Goal: Task Accomplishment & Management: Manage account settings

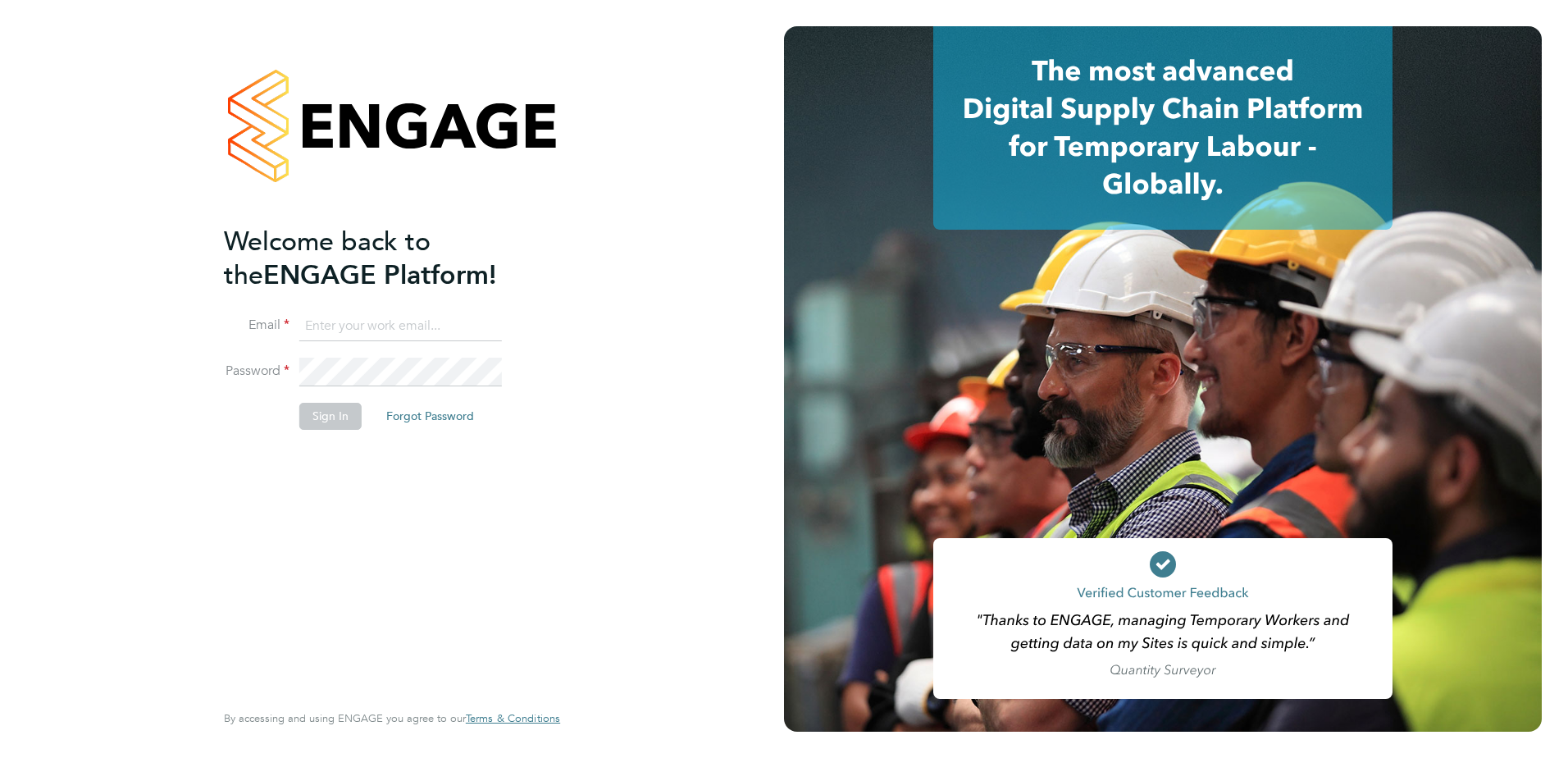
type input "graham.richardson@countrysidepartnerships.com"
click at [325, 422] on button "Sign In" at bounding box center [330, 416] width 62 height 26
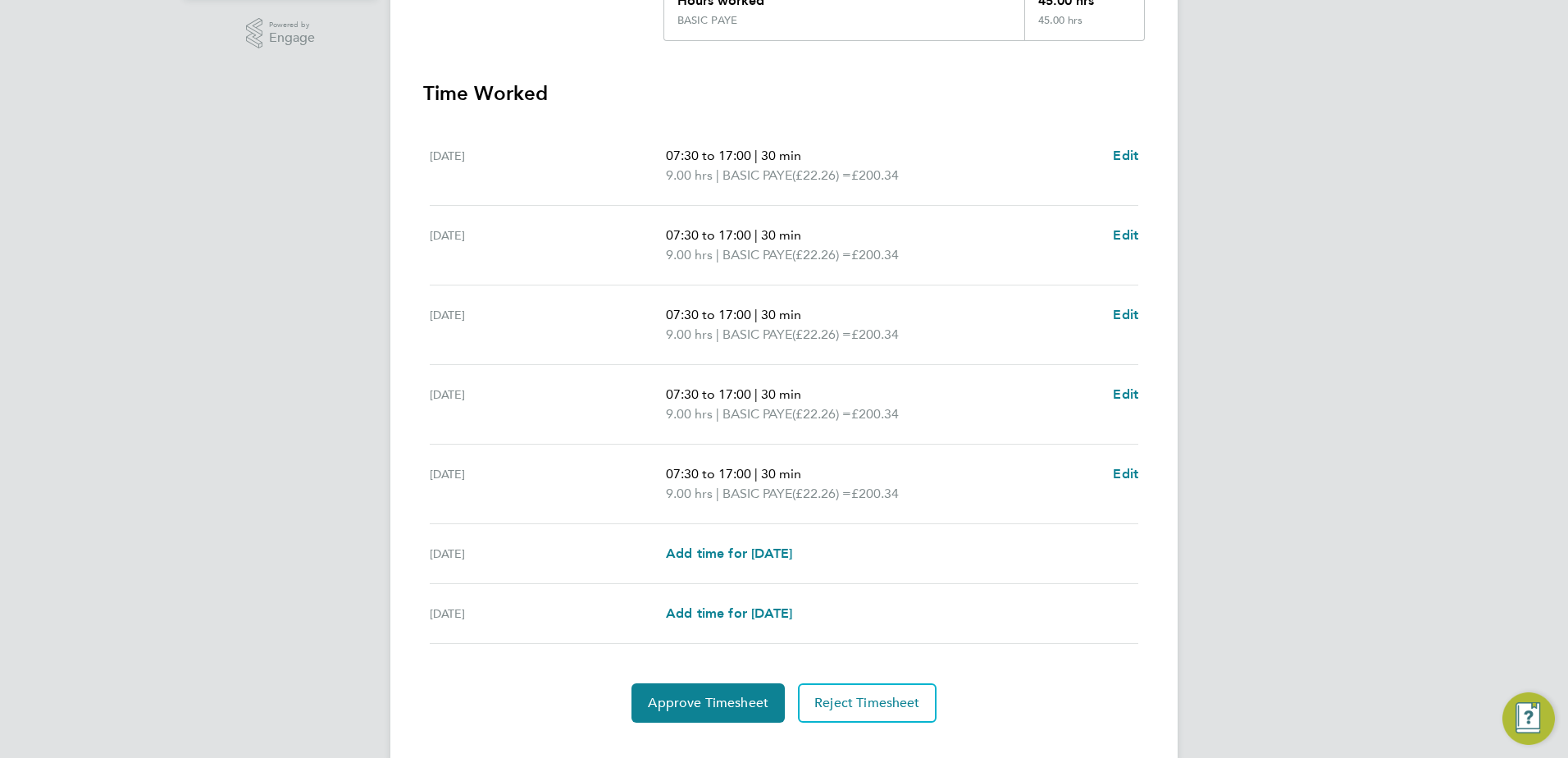
scroll to position [440, 0]
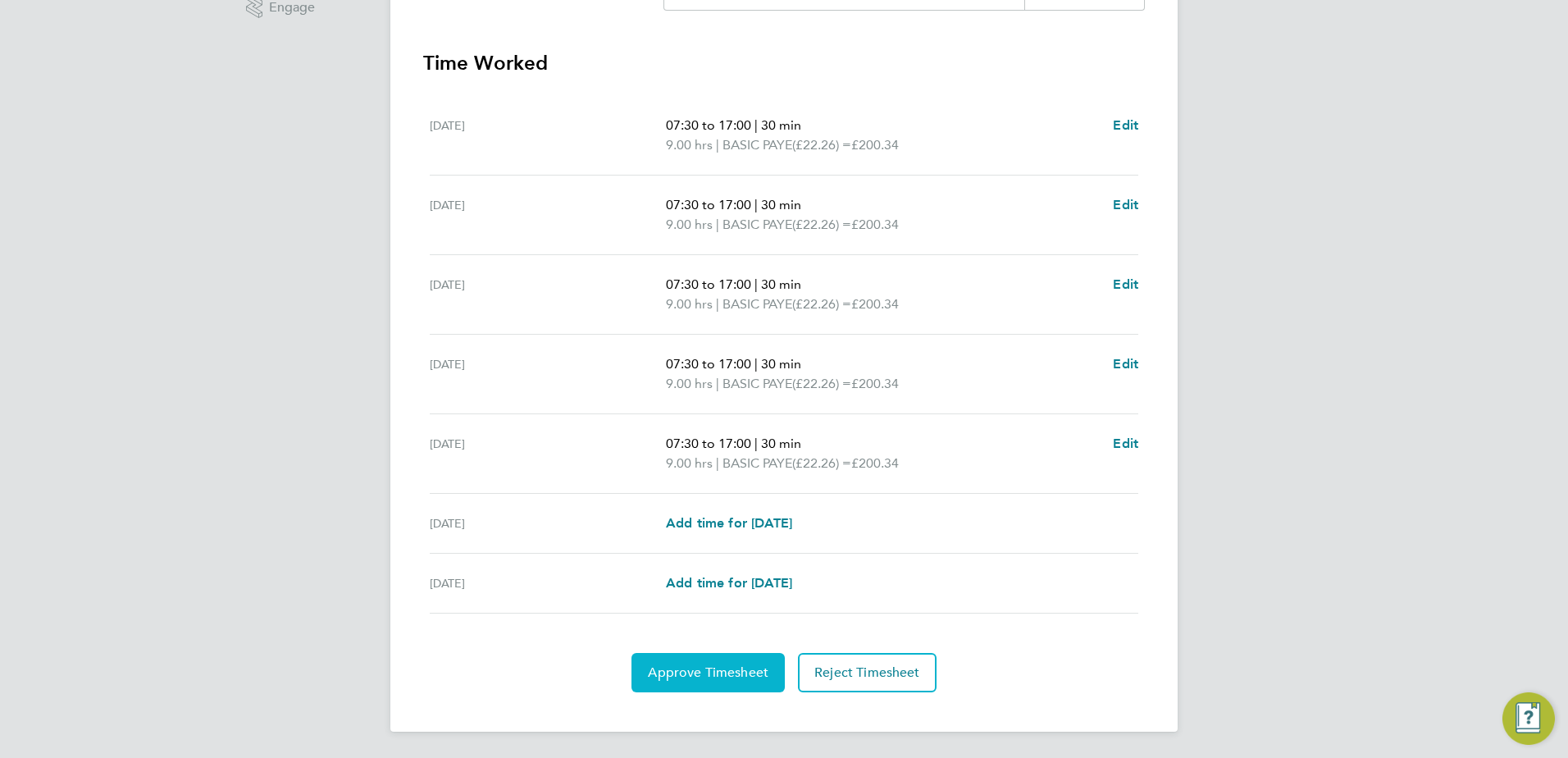
click at [698, 677] on span "Approve Timesheet" at bounding box center [708, 672] width 120 height 17
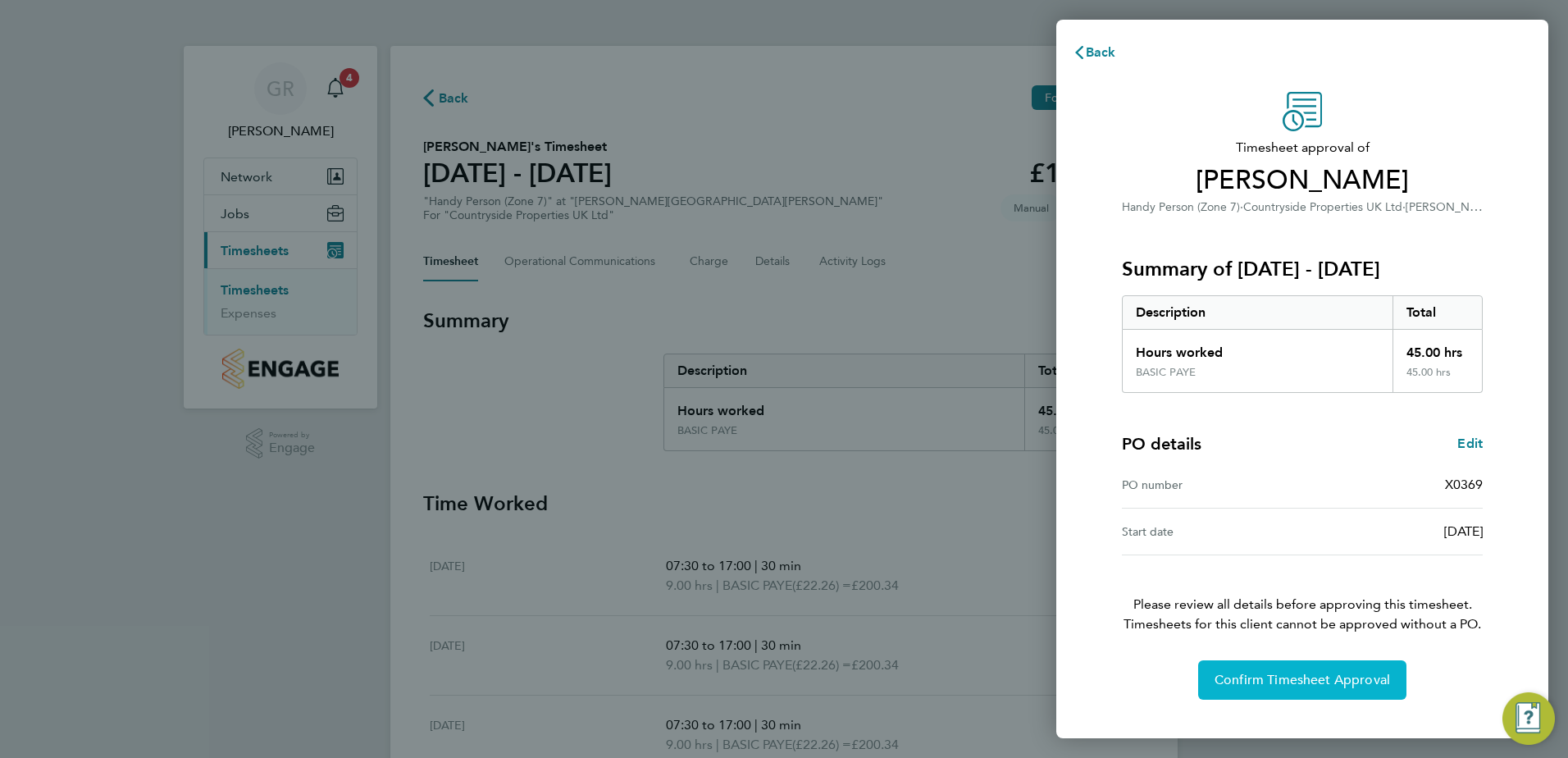
click at [1286, 678] on span "Confirm Timesheet Approval" at bounding box center [1302, 680] width 175 height 17
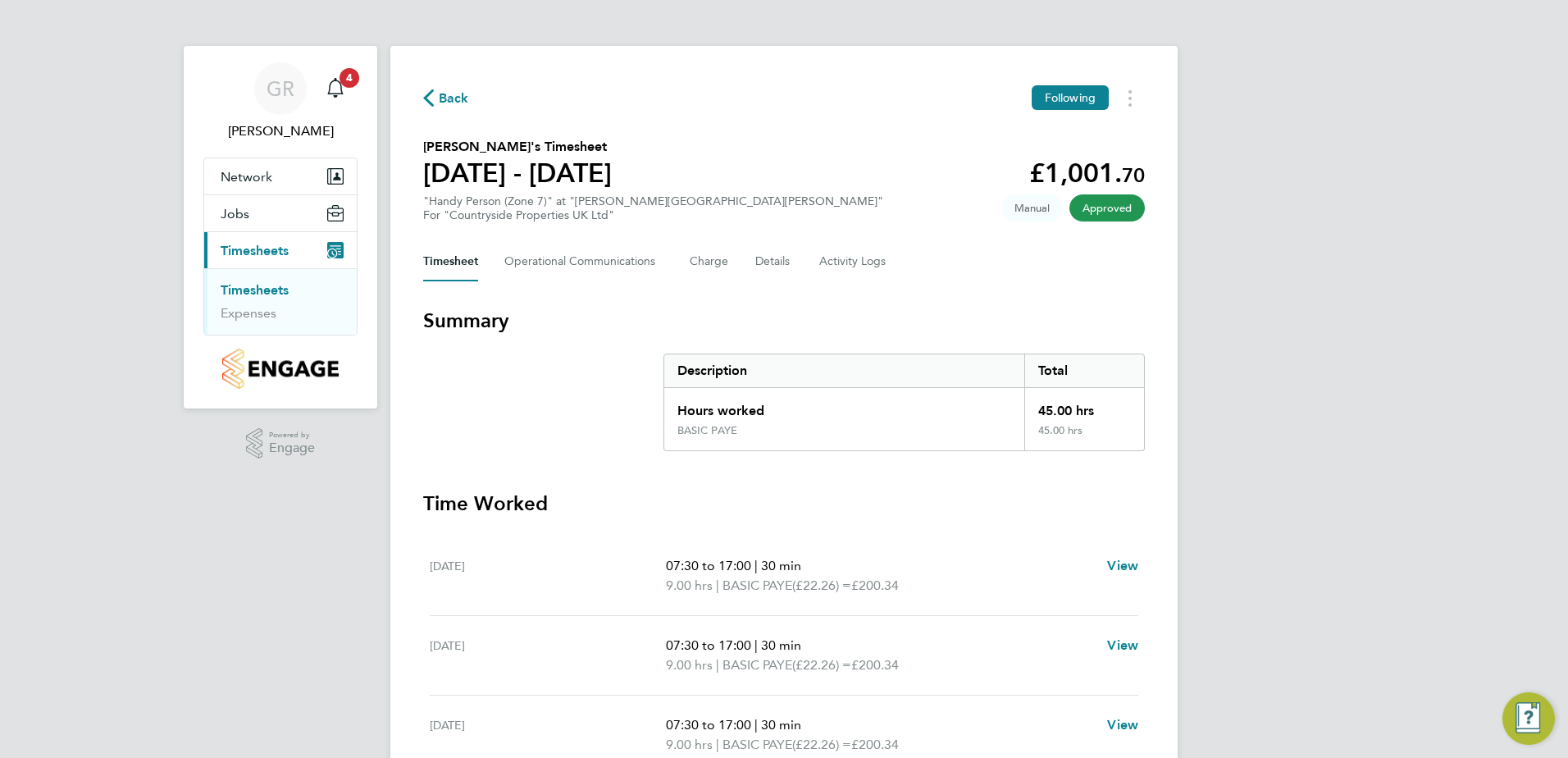
click at [445, 95] on span "Back" at bounding box center [454, 98] width 31 height 20
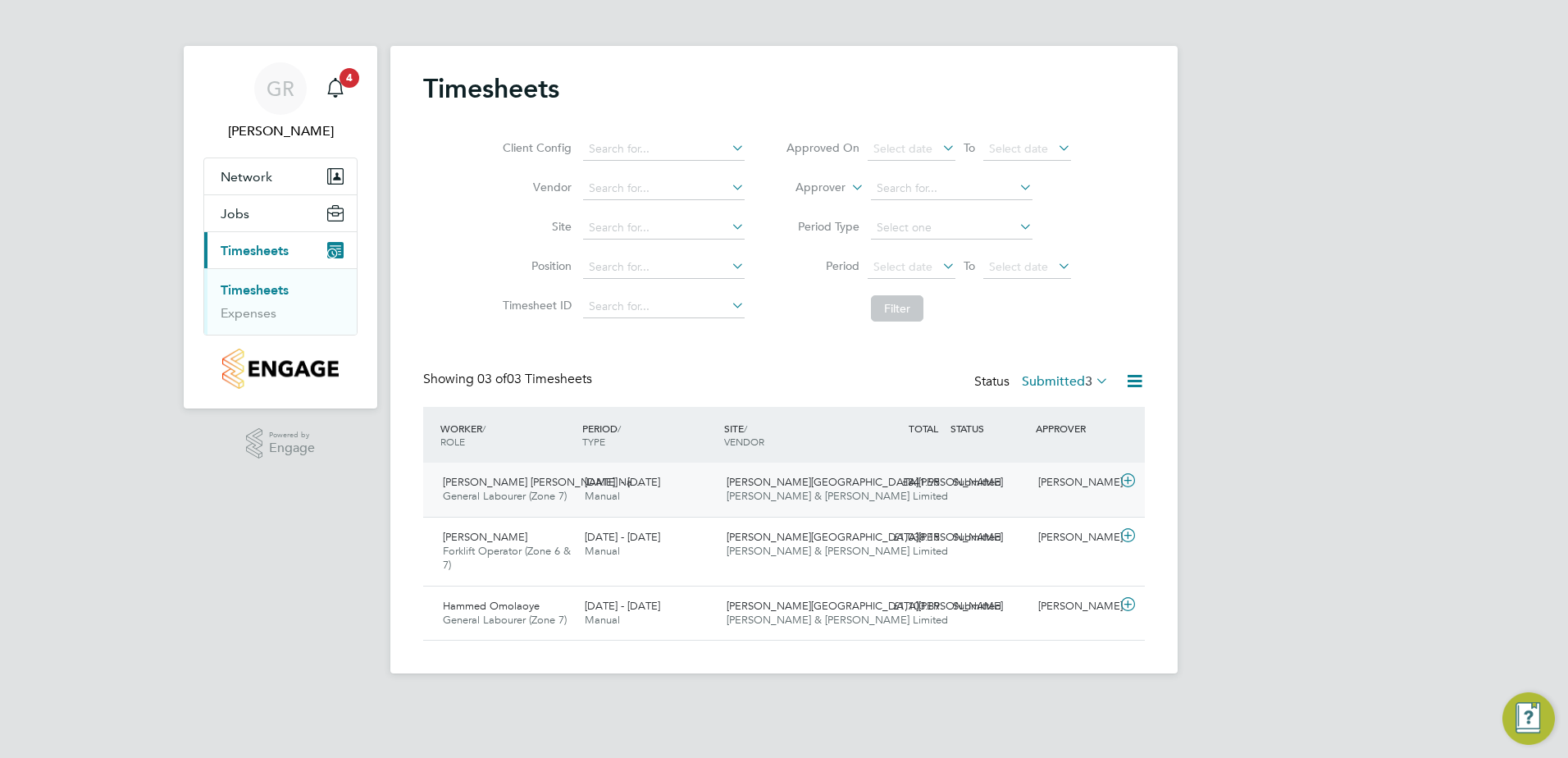
click at [980, 486] on div "Submitted" at bounding box center [988, 482] width 85 height 27
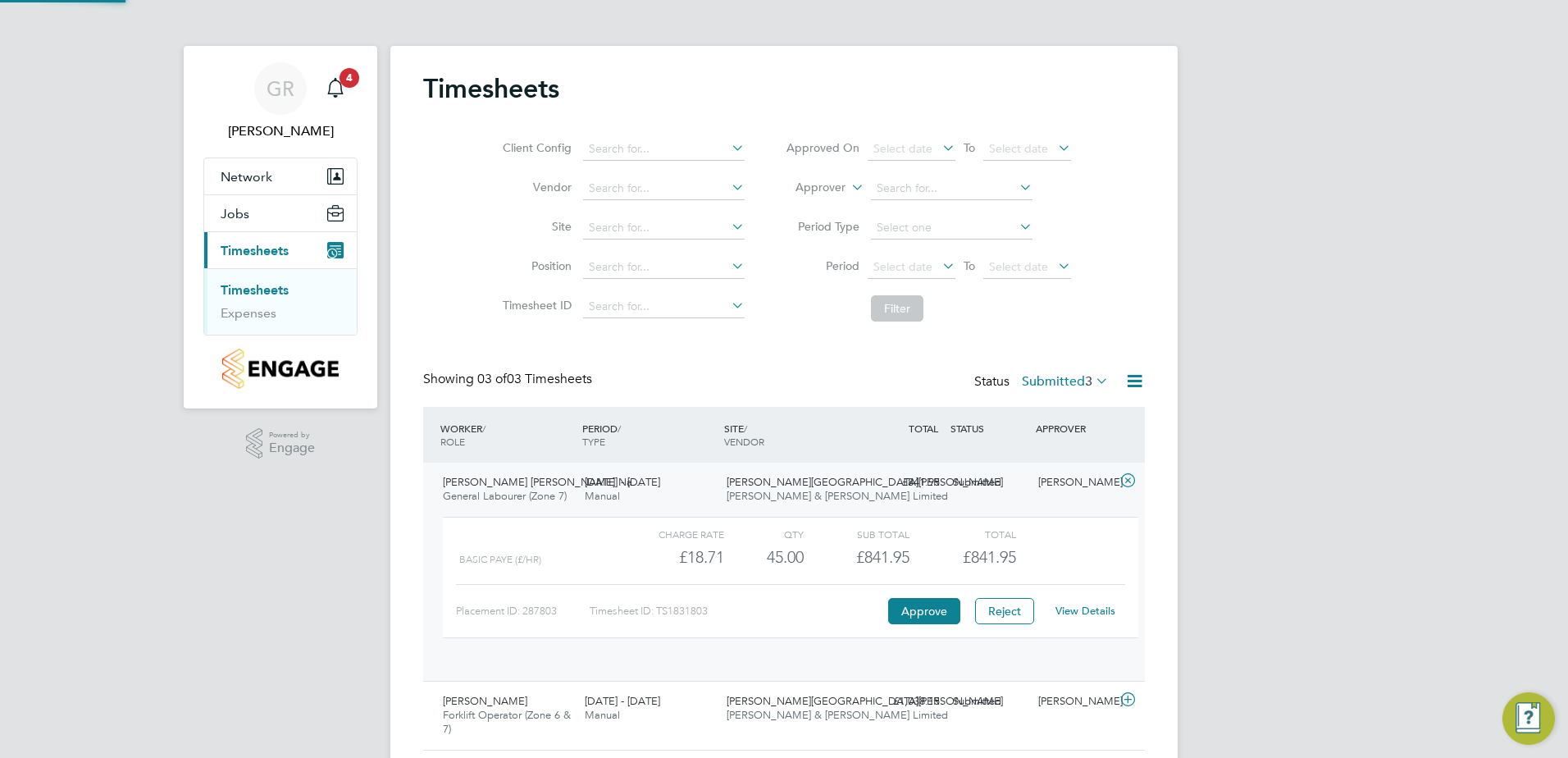
scroll to position [28, 160]
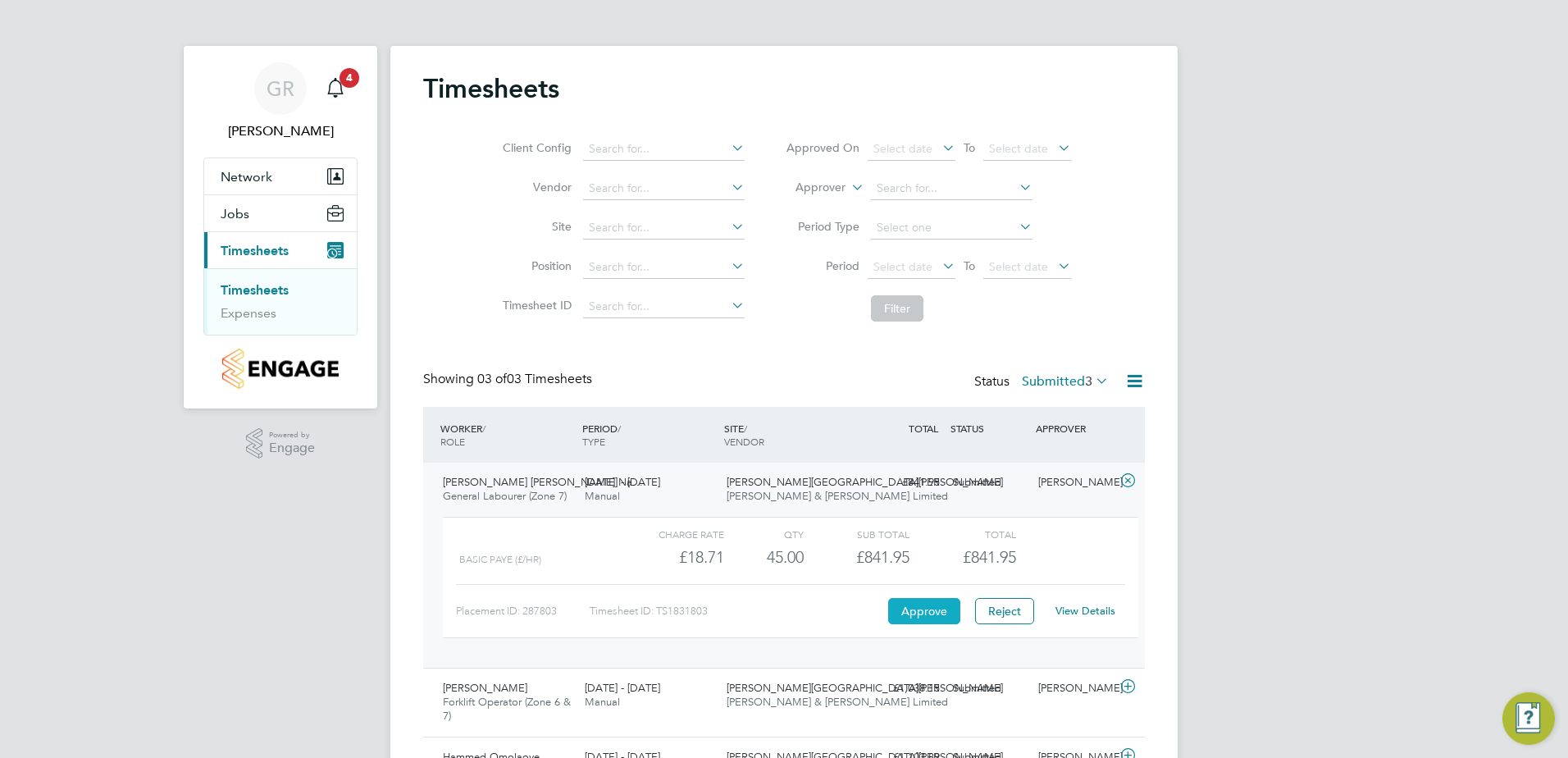
click at [911, 613] on button "Approve" at bounding box center [924, 611] width 72 height 26
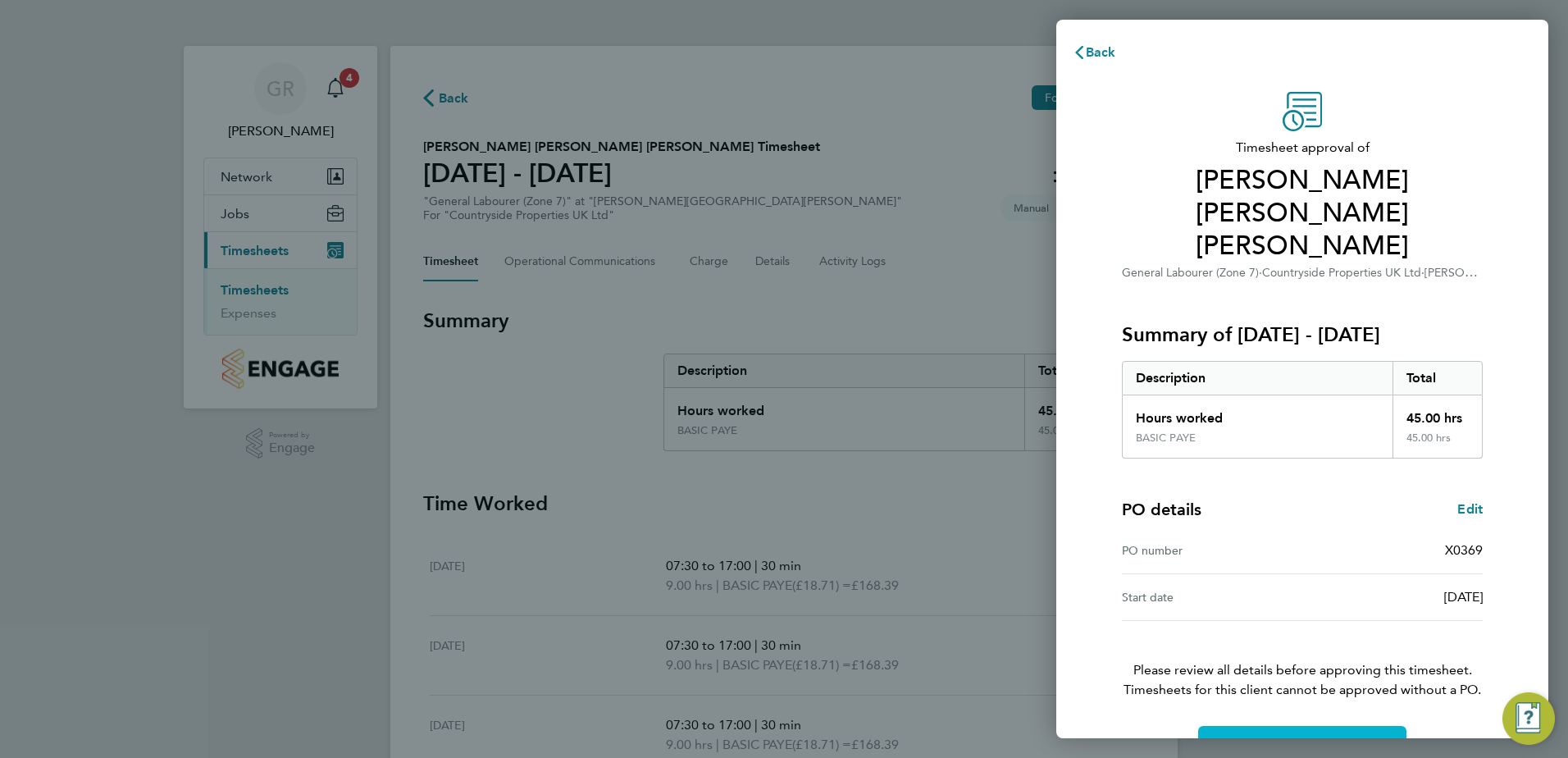
click at [1277, 737] on span "Confirm Timesheet Approval" at bounding box center [1302, 746] width 175 height 17
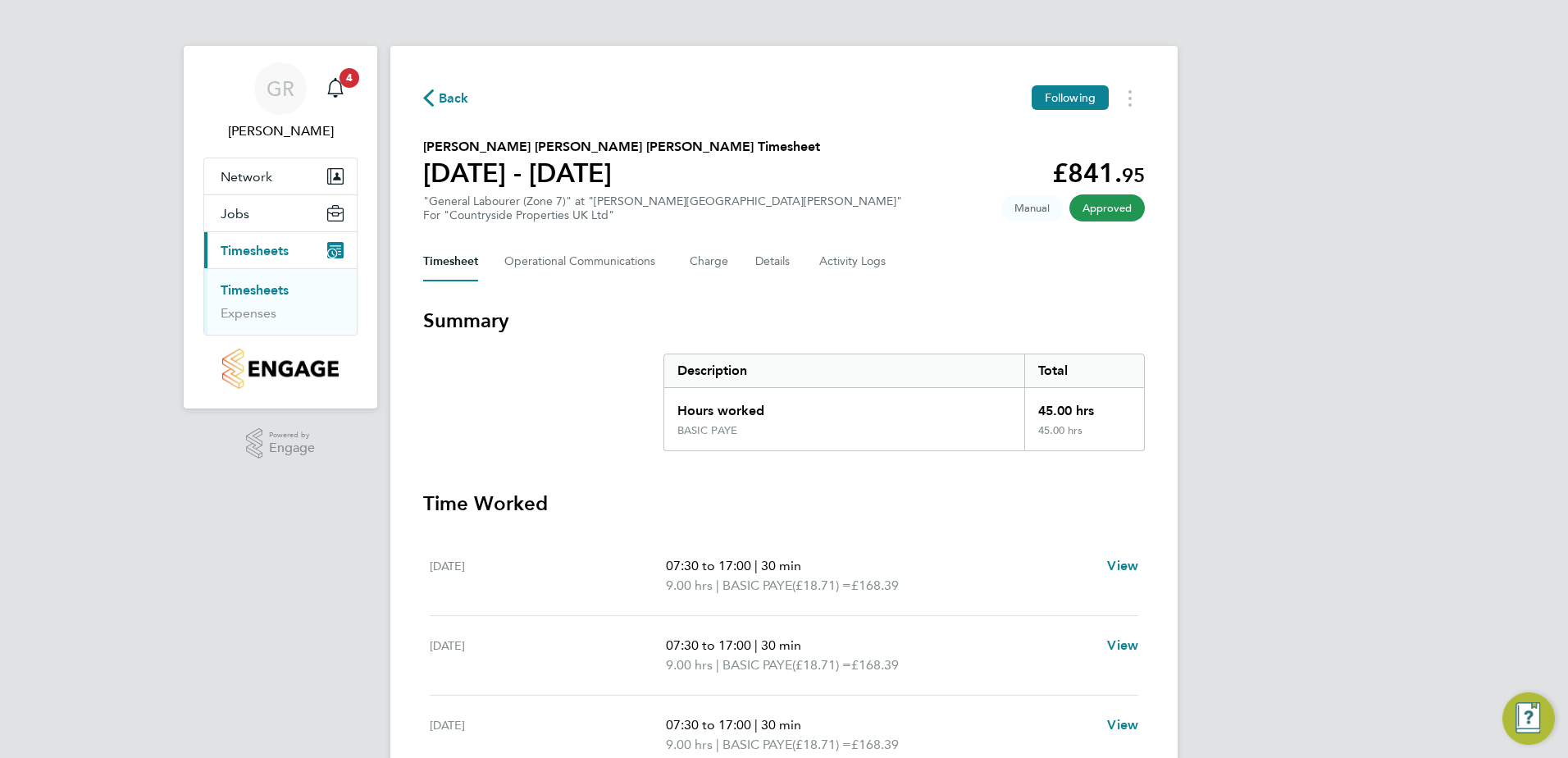
click at [447, 98] on span "Back" at bounding box center [454, 98] width 31 height 20
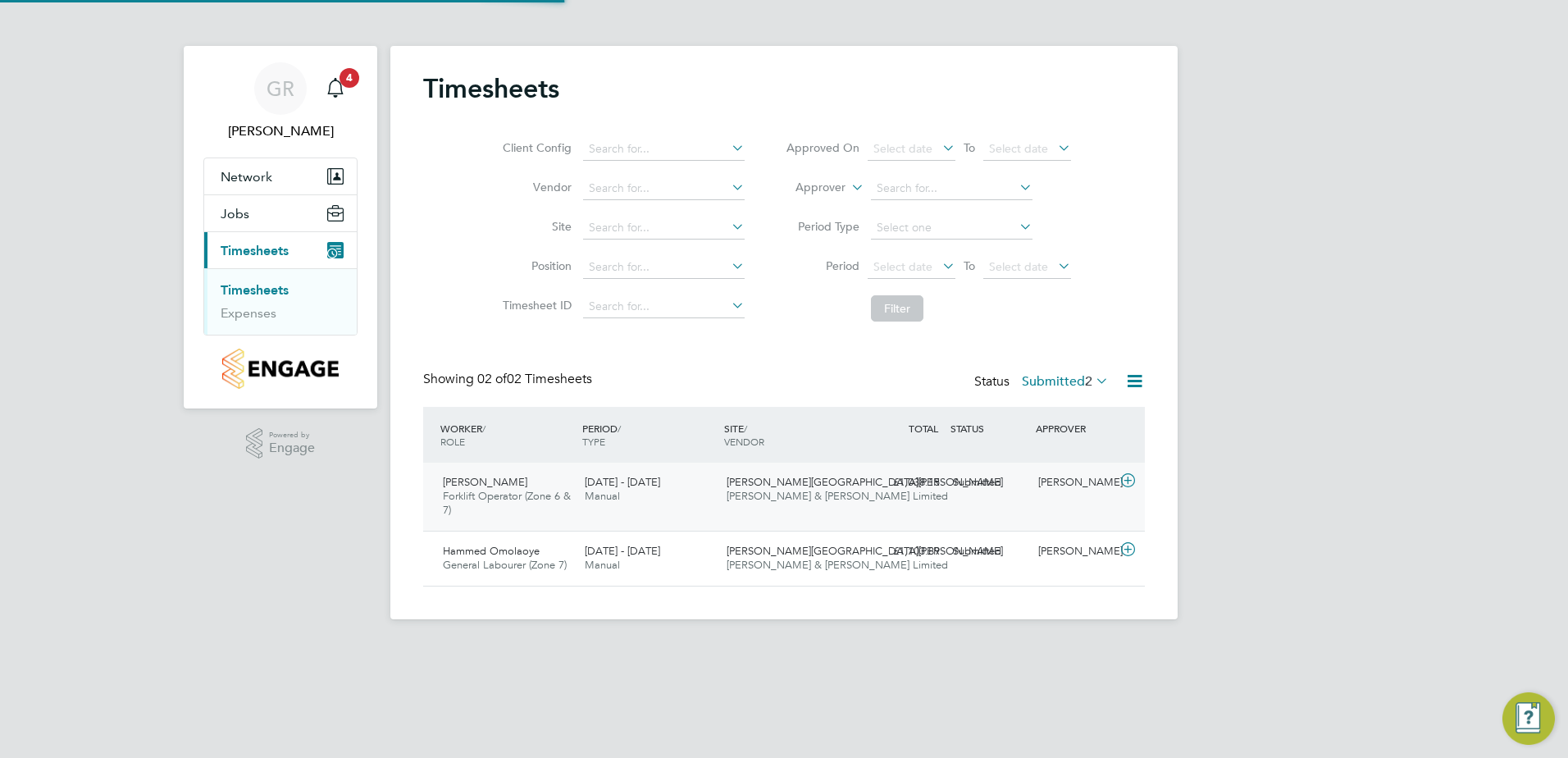
scroll to position [42, 143]
click at [983, 485] on div "Submitted" at bounding box center [988, 482] width 85 height 27
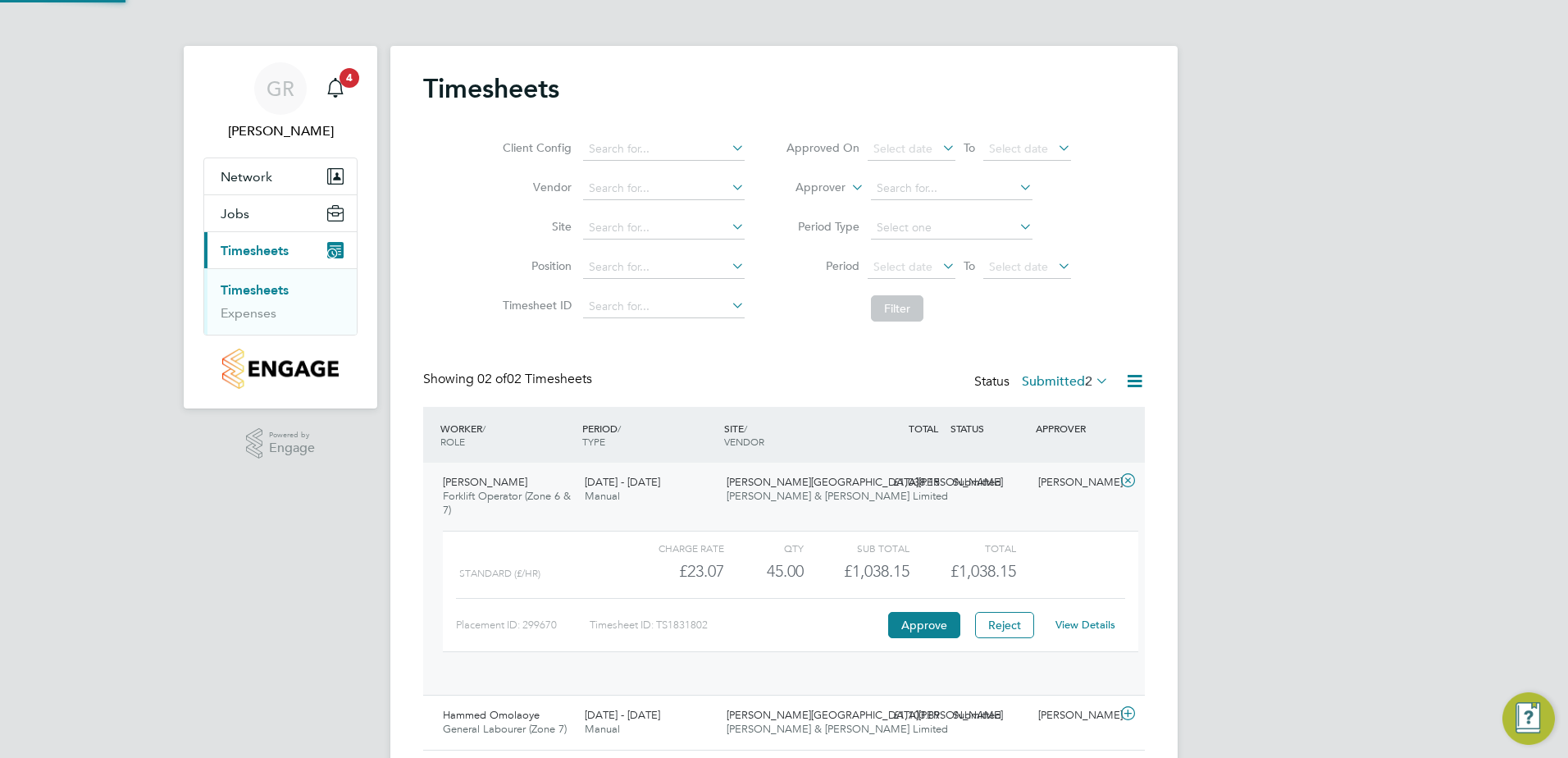
scroll to position [28, 160]
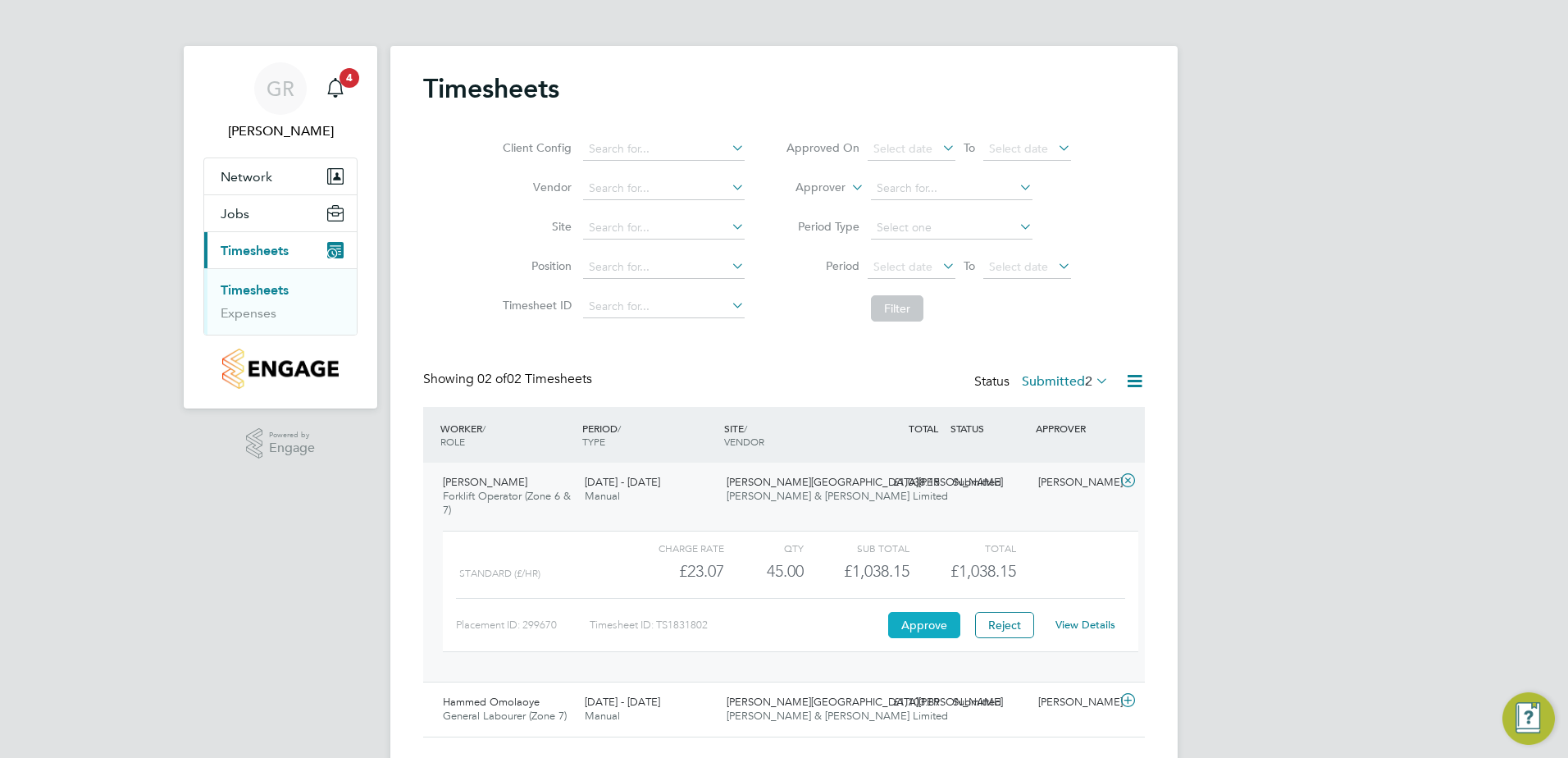
click at [923, 627] on button "Approve" at bounding box center [924, 625] width 72 height 26
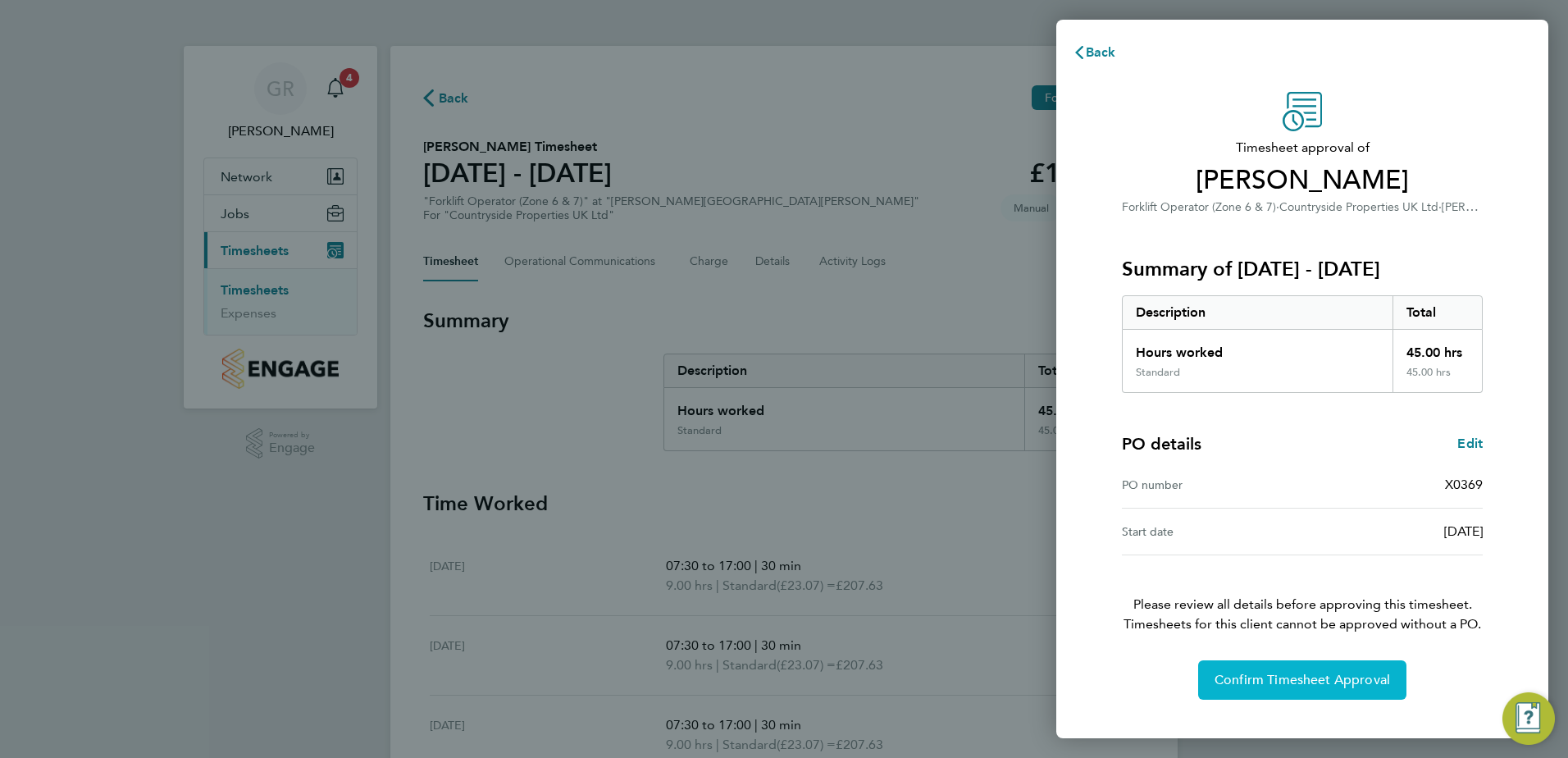
click at [1308, 678] on span "Confirm Timesheet Approval" at bounding box center [1302, 680] width 175 height 17
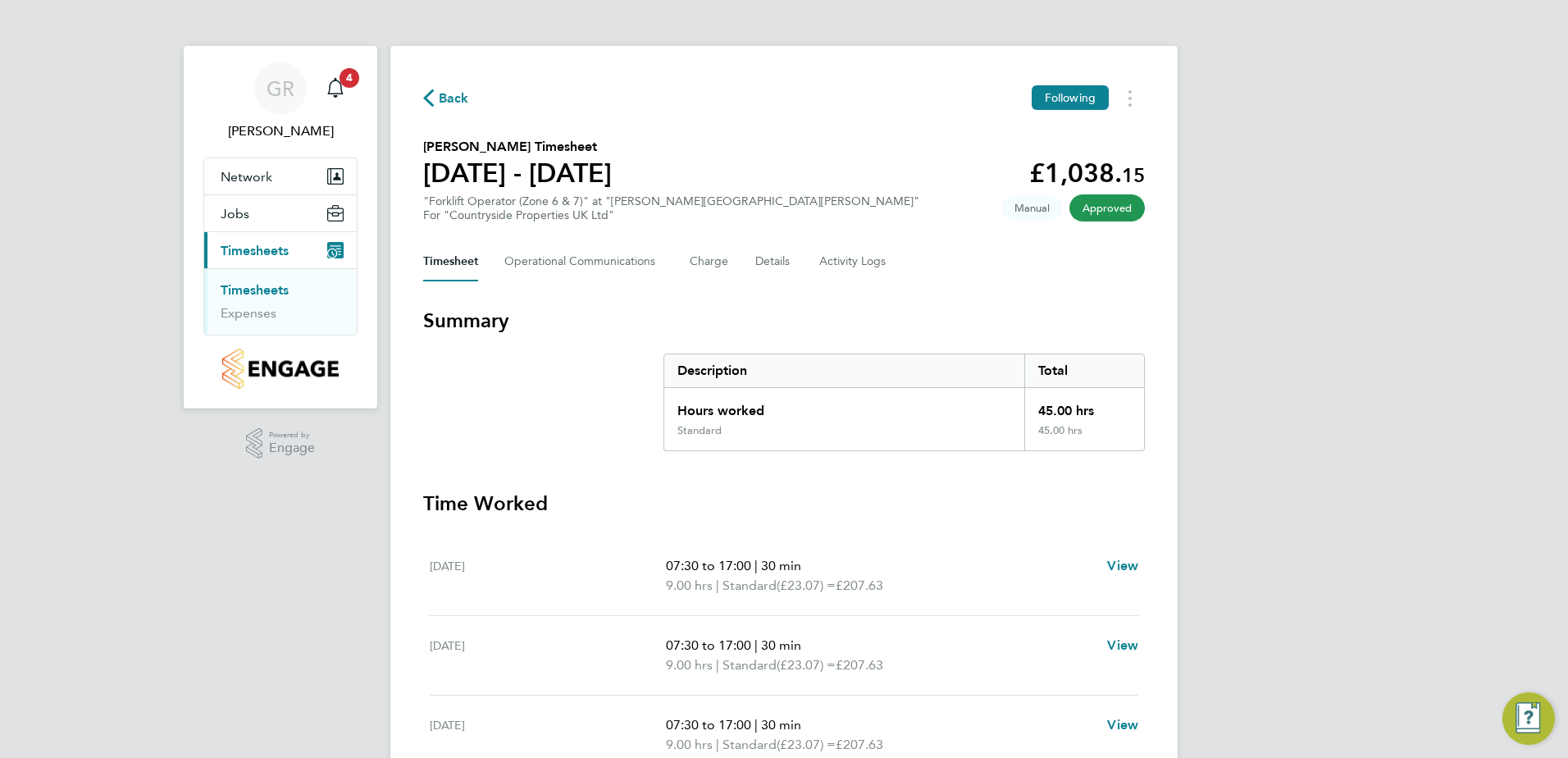
click at [433, 99] on span "Back" at bounding box center [446, 97] width 46 height 16
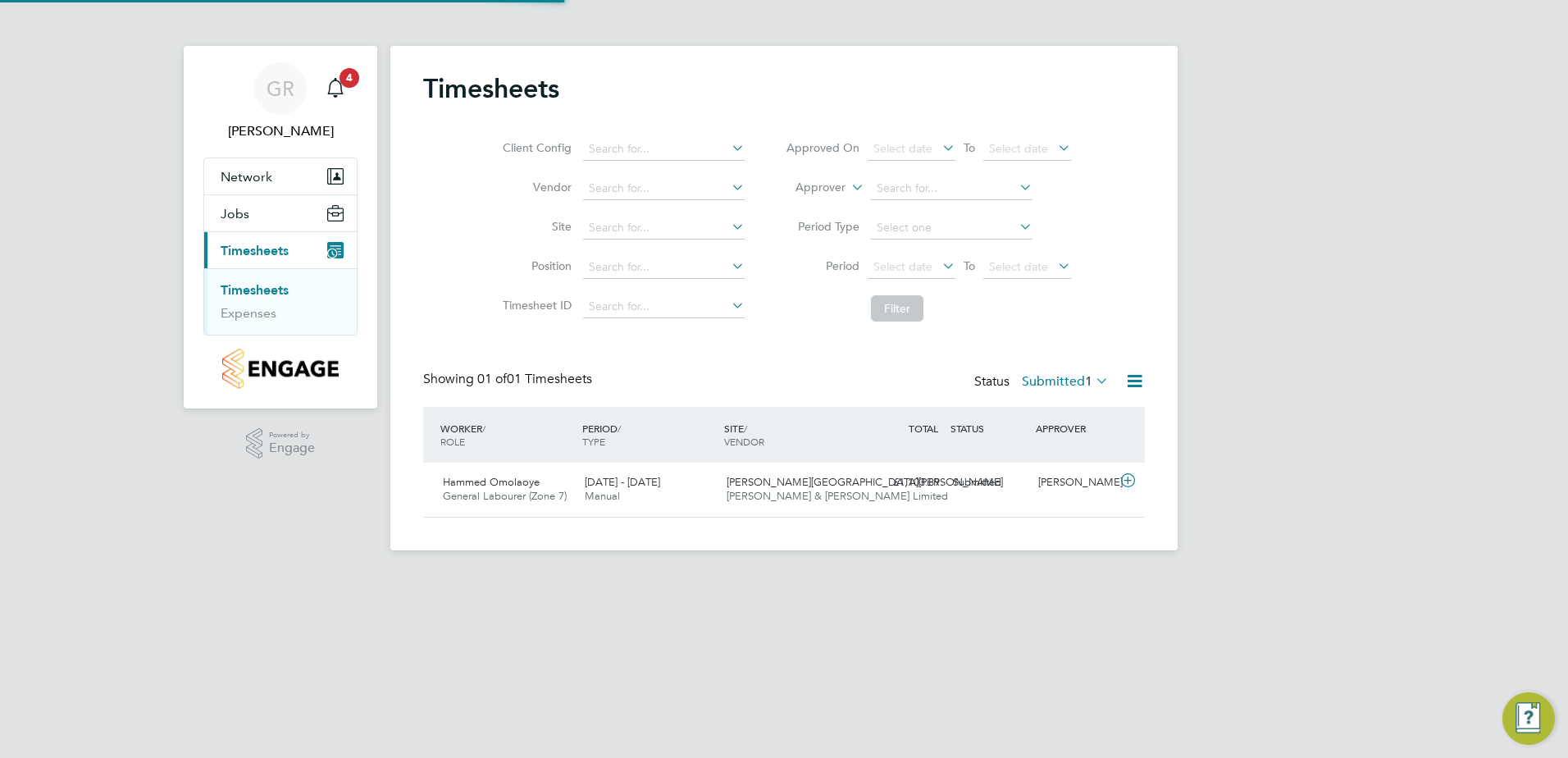
scroll to position [42, 143]
click at [969, 484] on div "Submitted" at bounding box center [988, 482] width 85 height 27
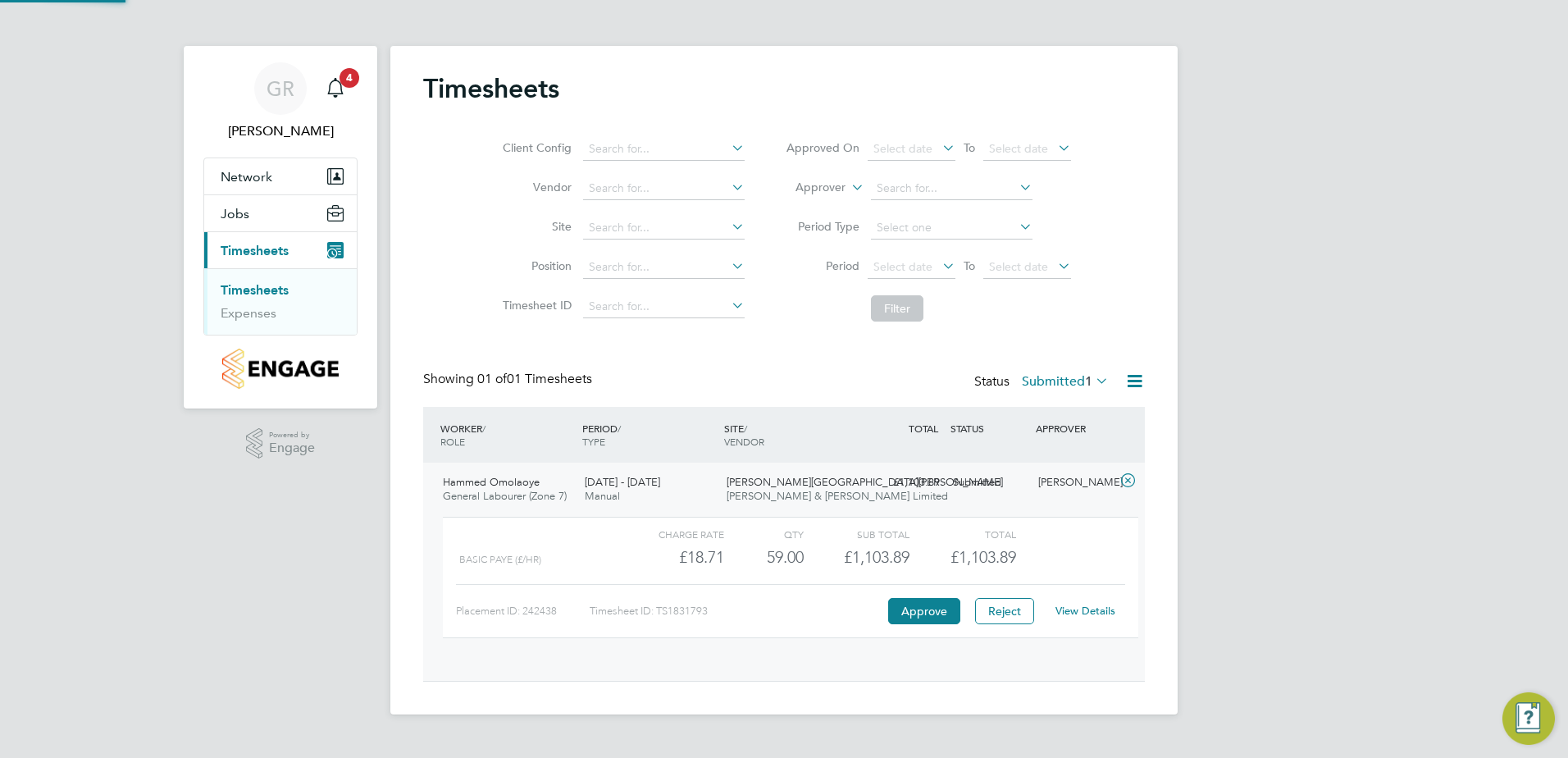
scroll to position [28, 160]
click at [915, 610] on button "Approve" at bounding box center [924, 611] width 72 height 26
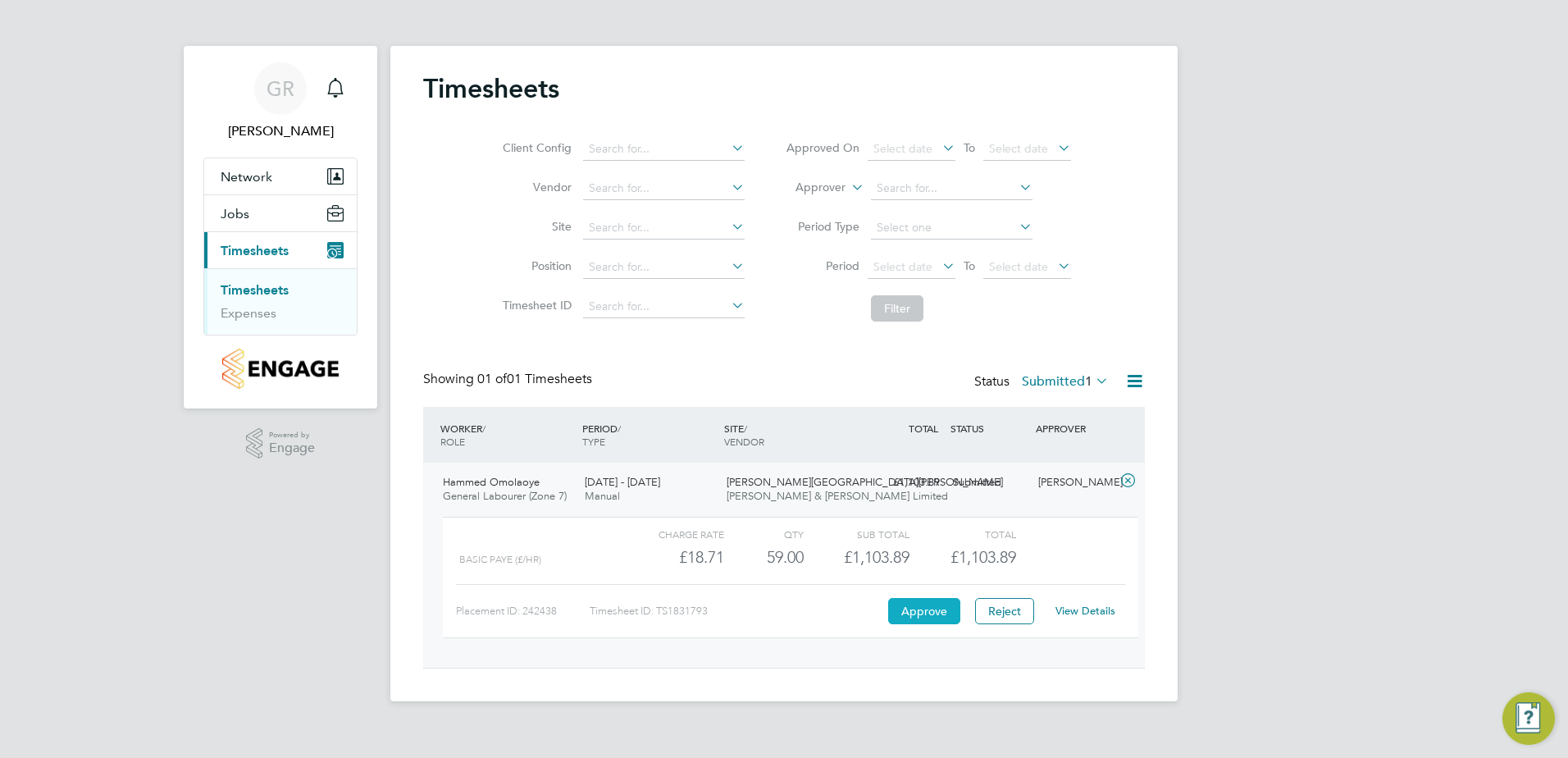
click at [915, 613] on button "Approve" at bounding box center [924, 611] width 72 height 26
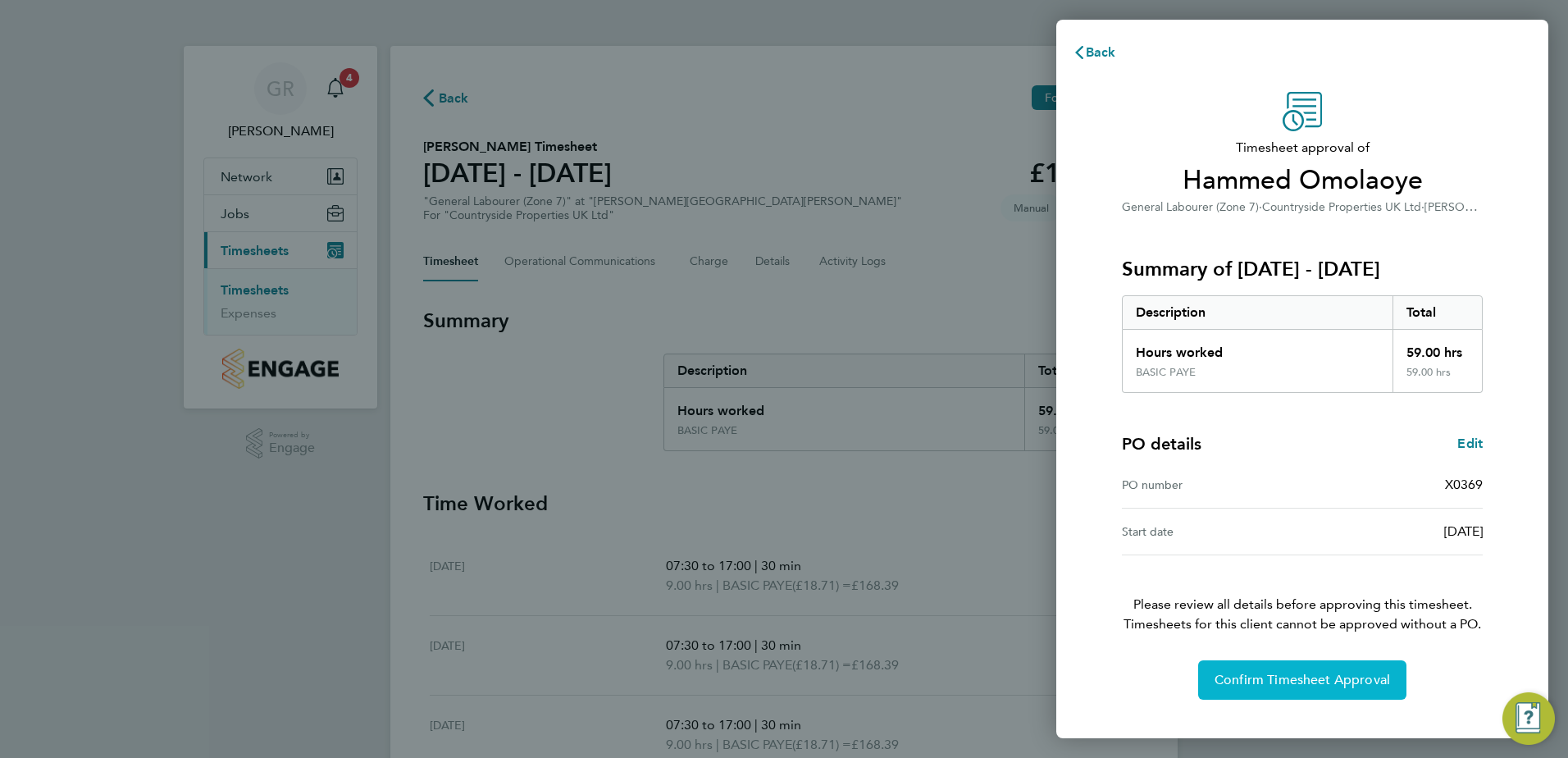
click at [1311, 677] on span "Confirm Timesheet Approval" at bounding box center [1302, 680] width 175 height 17
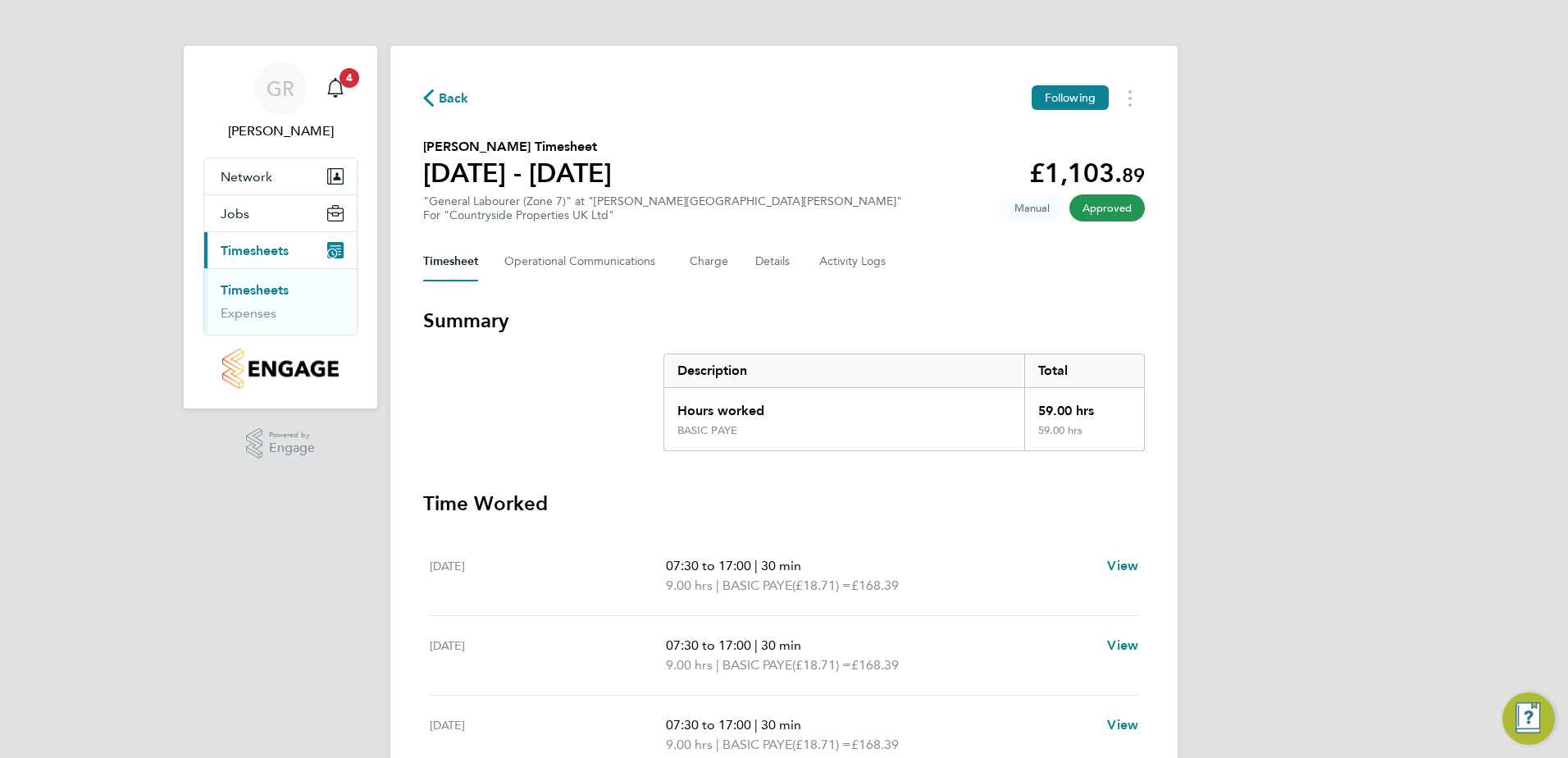
click at [426, 100] on icon "button" at bounding box center [428, 98] width 10 height 17
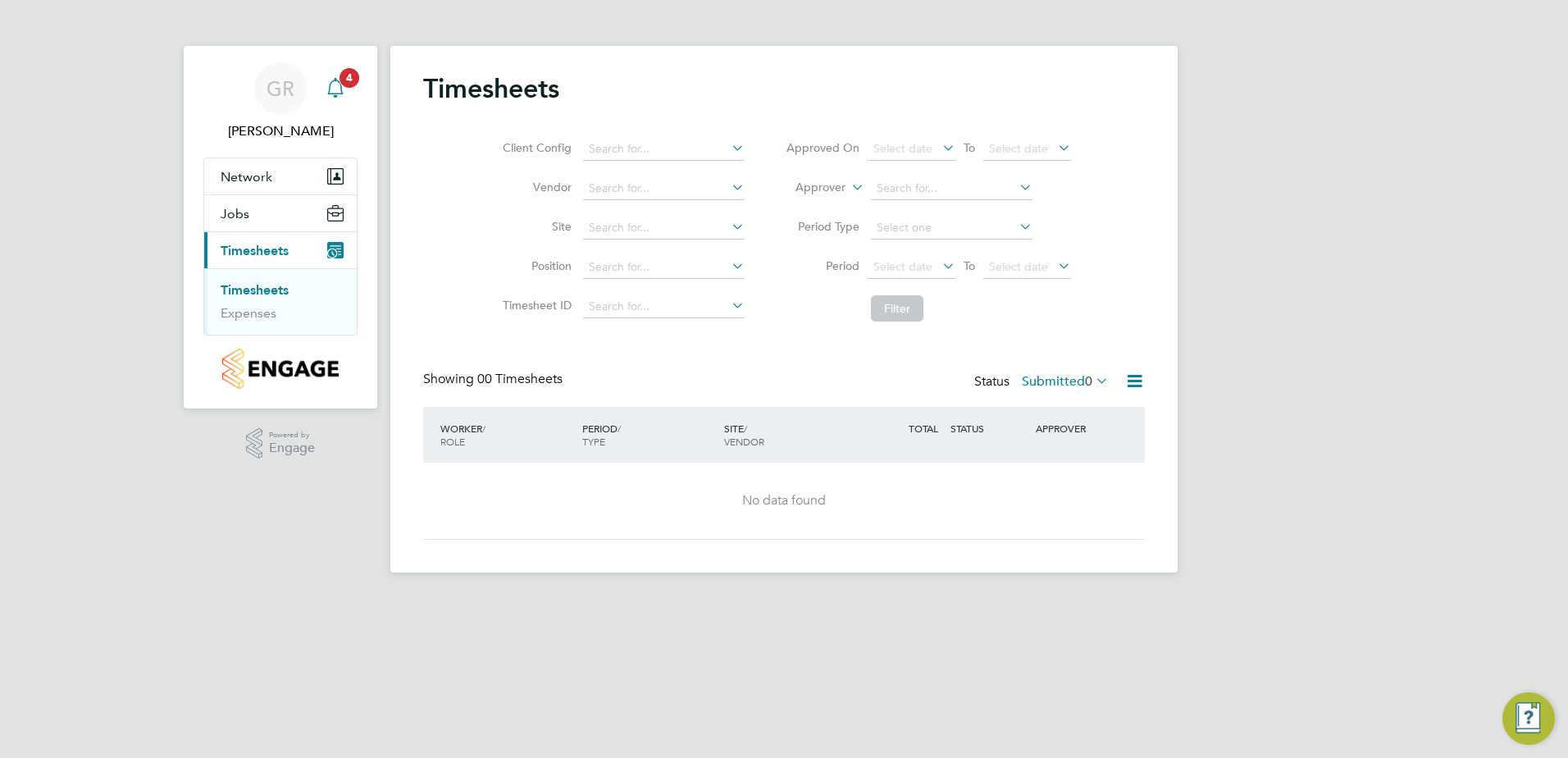
click at [337, 83] on icon "Main navigation" at bounding box center [335, 88] width 20 height 20
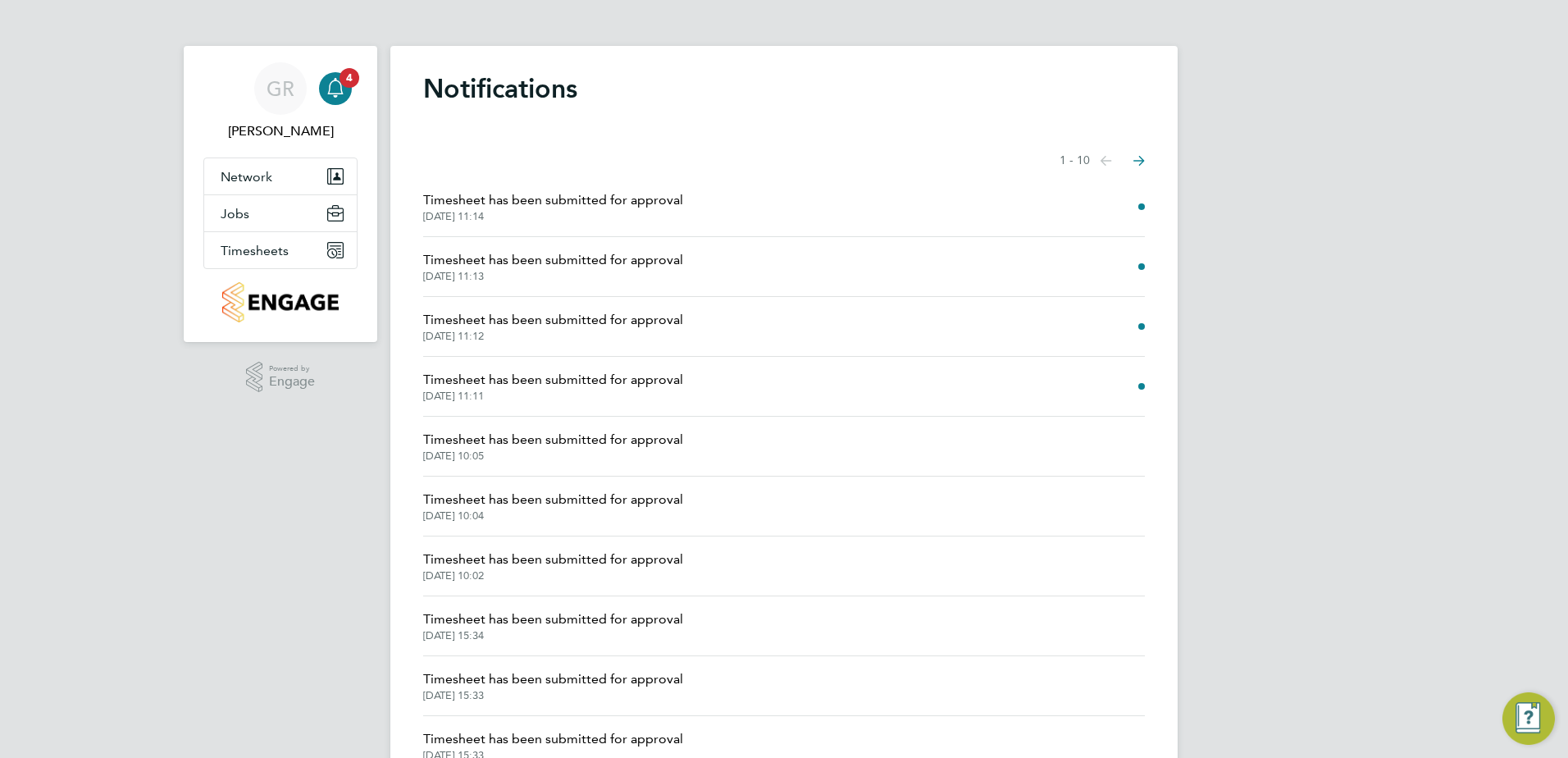
click at [648, 203] on span "Timesheet has been submitted for approval" at bounding box center [553, 200] width 260 height 20
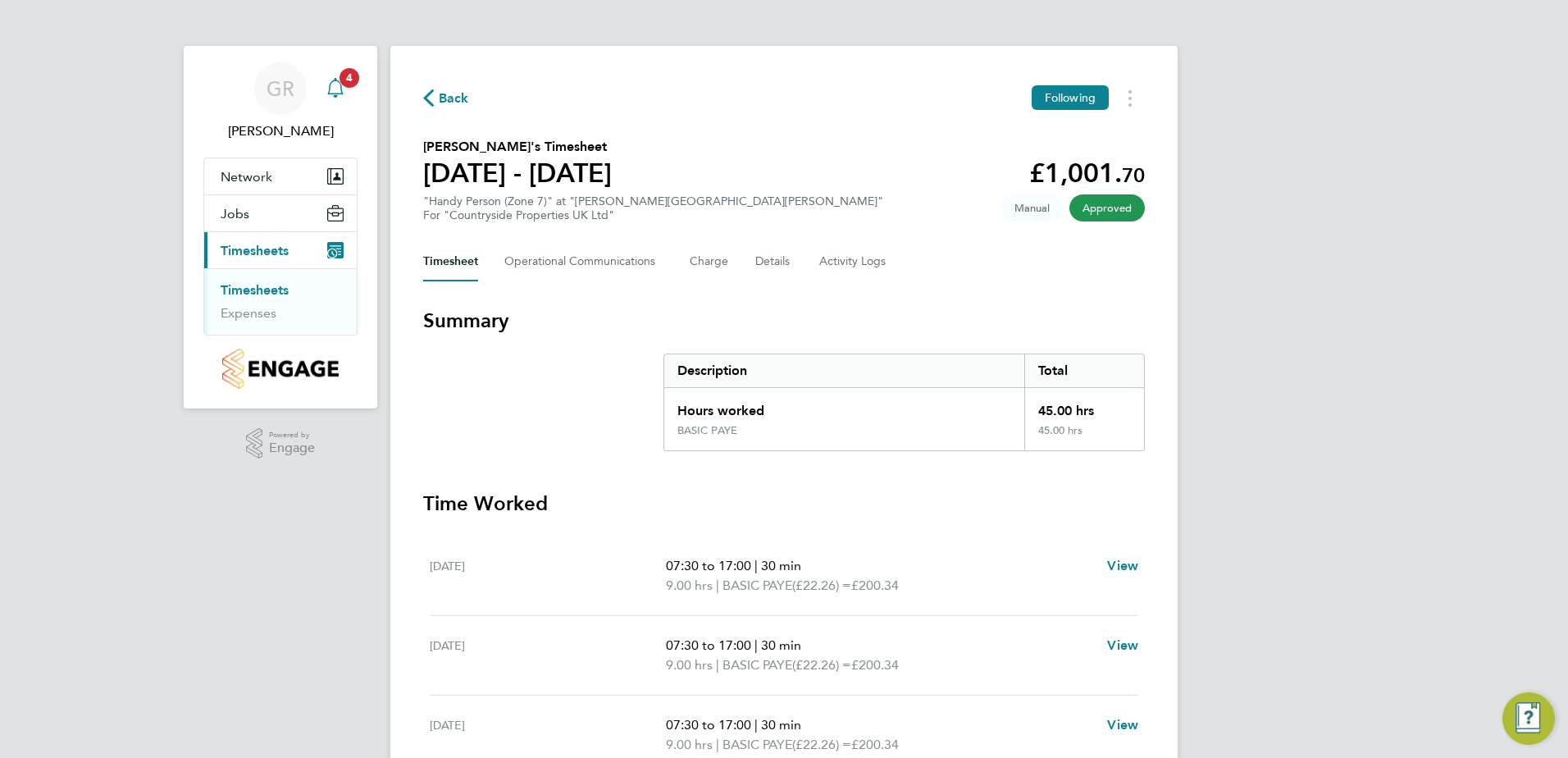
click at [348, 72] on span "4" at bounding box center [349, 77] width 20 height 20
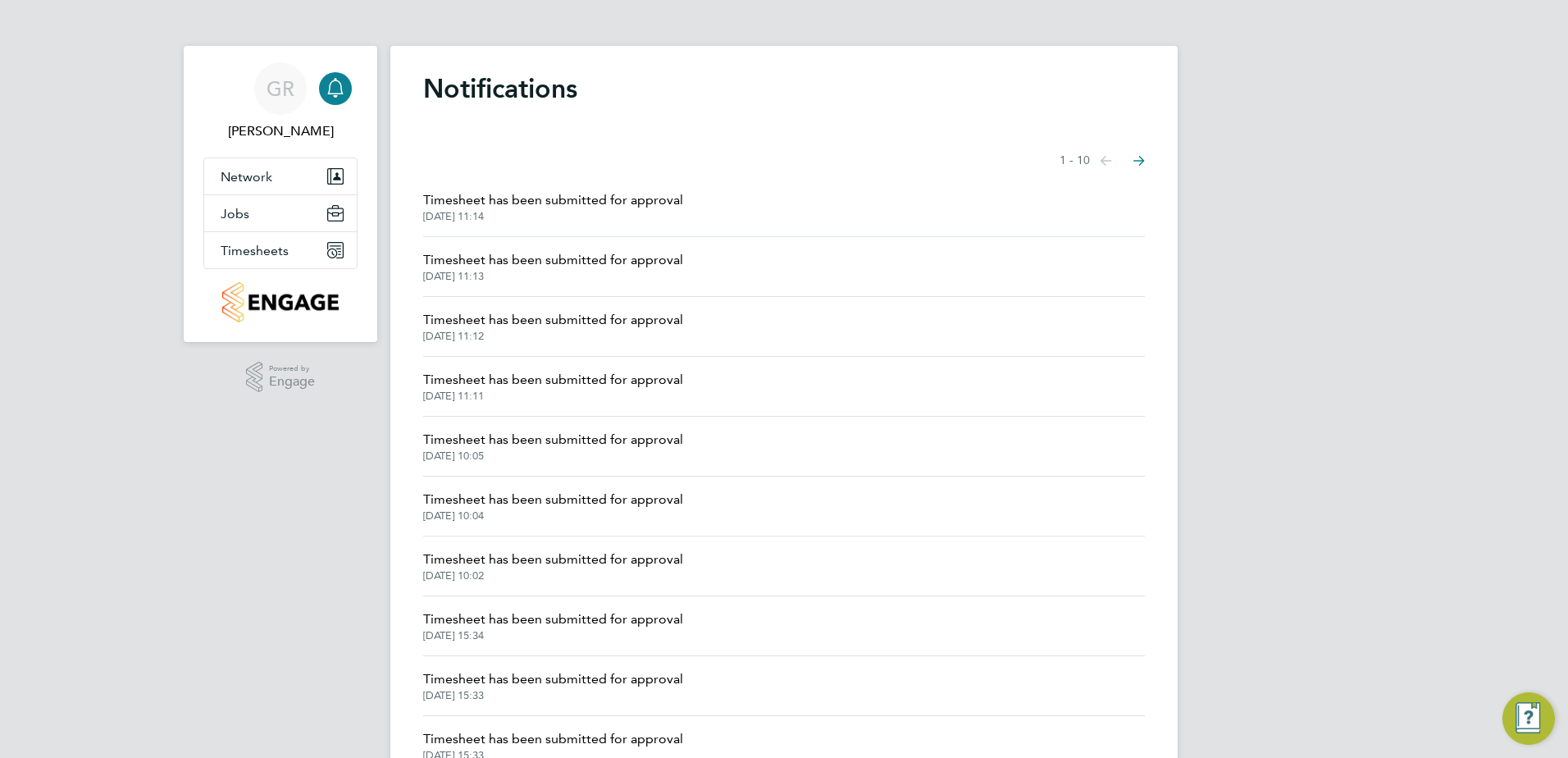
click at [585, 262] on span "Timesheet has been submitted for approval" at bounding box center [553, 259] width 260 height 20
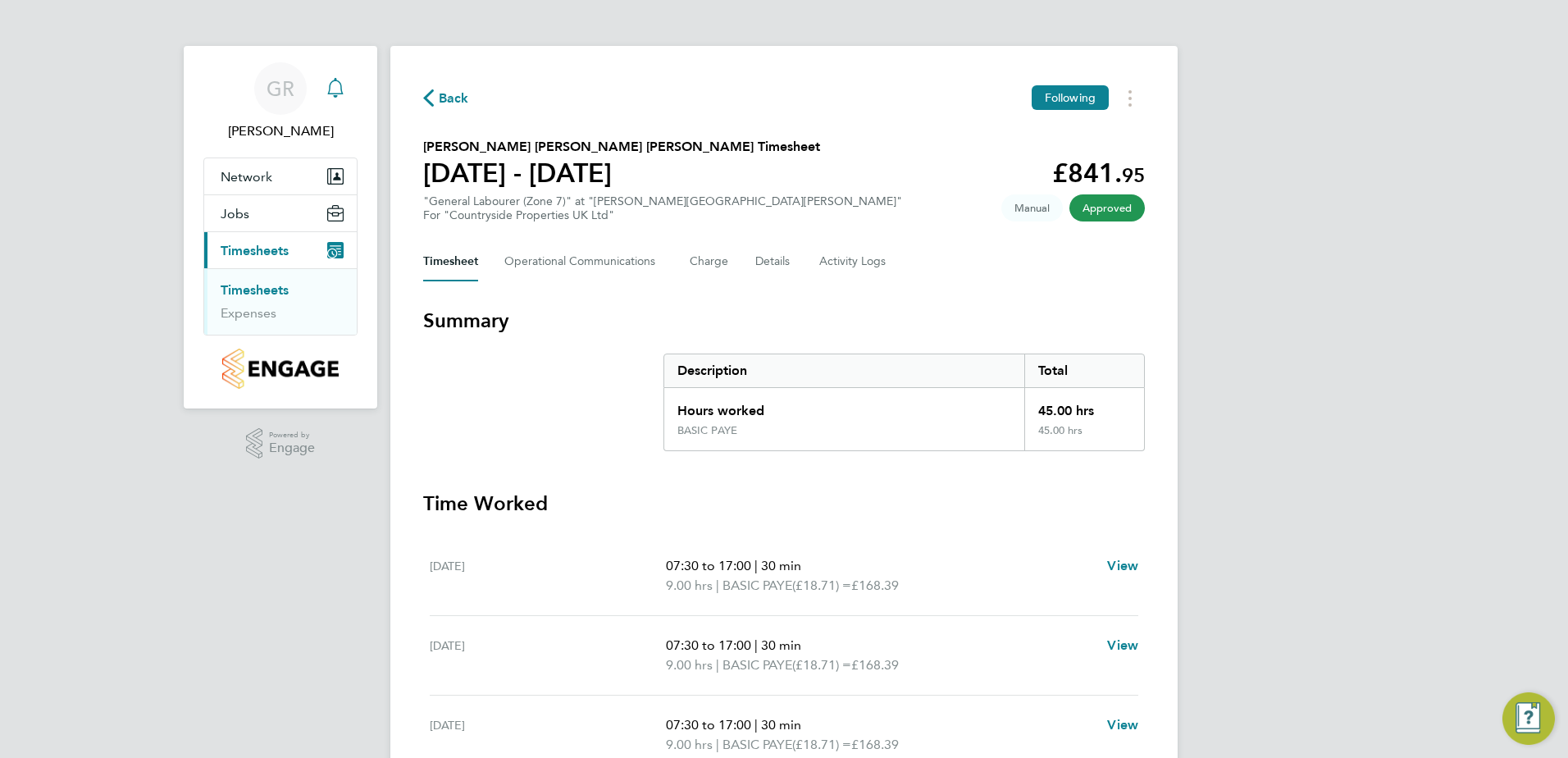
click at [425, 98] on icon "button" at bounding box center [428, 98] width 10 height 17
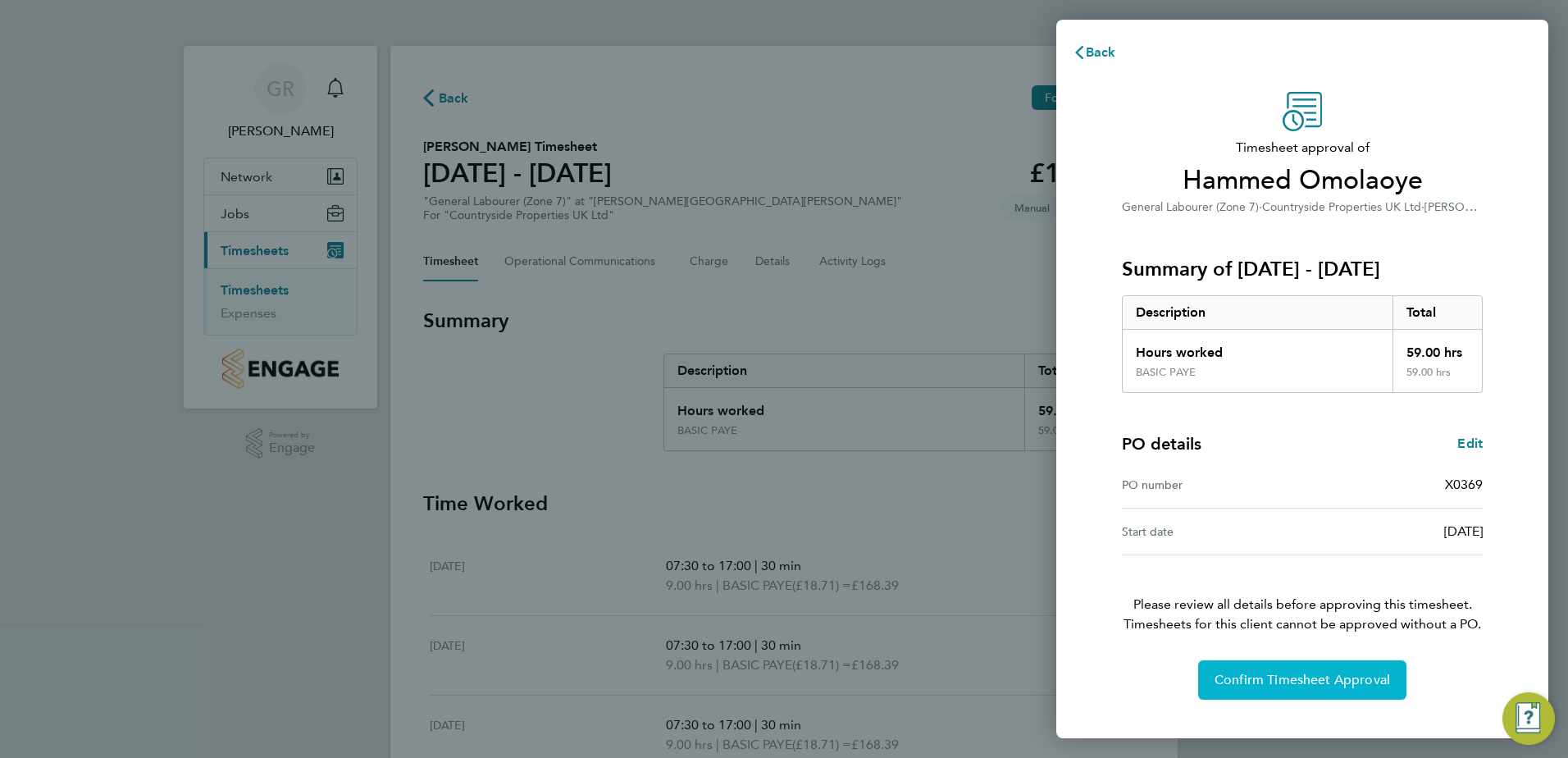
click at [1265, 682] on span "Confirm Timesheet Approval" at bounding box center [1302, 680] width 175 height 17
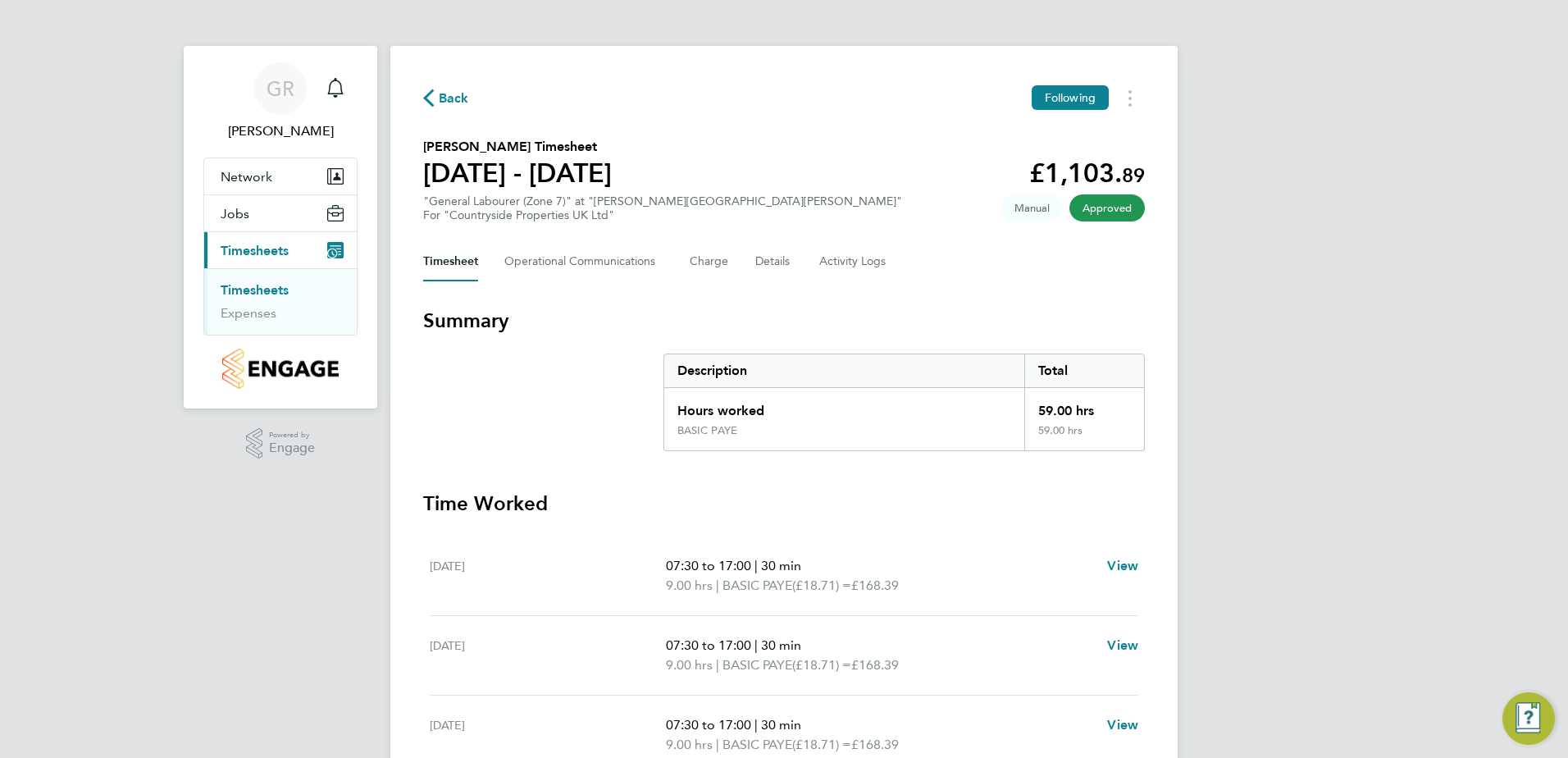
click at [440, 95] on span "Back" at bounding box center [454, 98] width 31 height 20
